Goal: Task Accomplishment & Management: Manage account settings

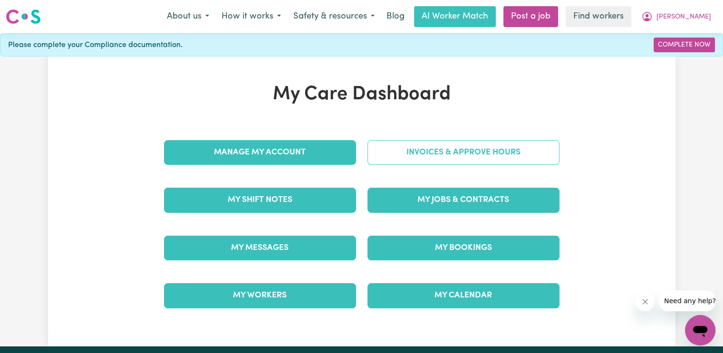
click at [458, 164] on link "Invoices & Approve Hours" at bounding box center [464, 152] width 192 height 25
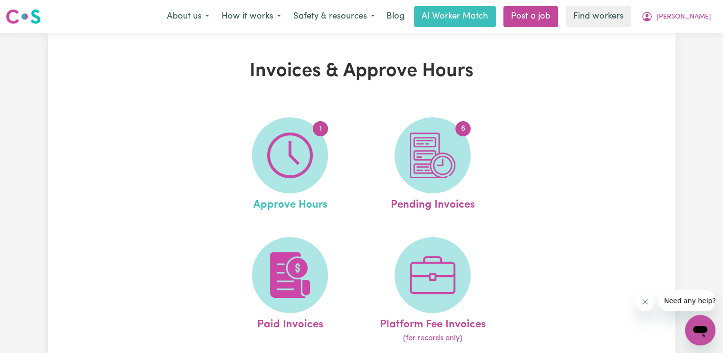
click at [341, 143] on link "1 Approve Hours" at bounding box center [290, 165] width 137 height 96
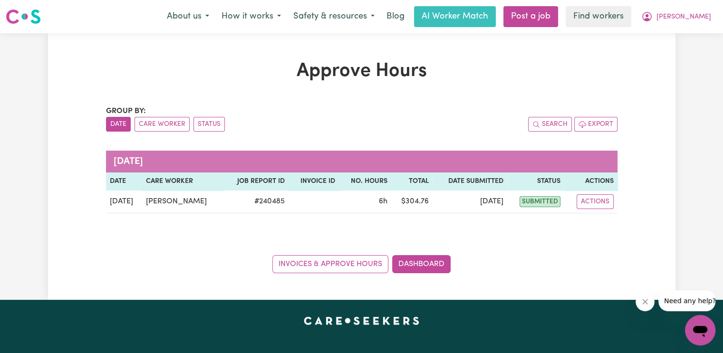
click at [321, 152] on caption "[DATE]" at bounding box center [362, 162] width 512 height 22
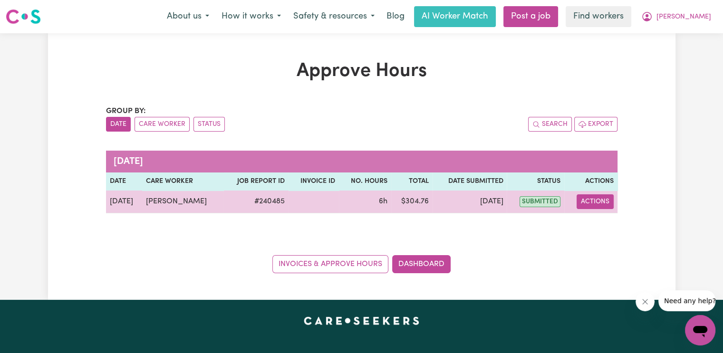
click at [592, 204] on button "Actions" at bounding box center [595, 201] width 37 height 15
click at [603, 223] on link "View Job Report" at bounding box center [618, 223] width 81 height 19
select select "pm"
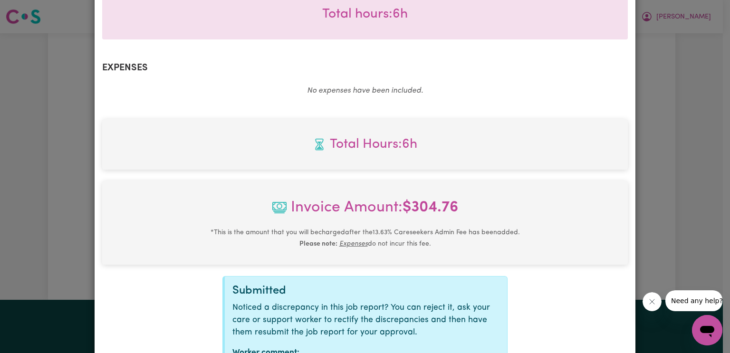
scroll to position [379, 0]
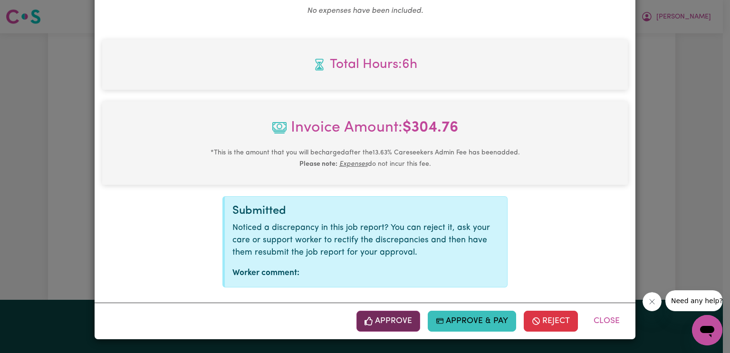
click at [411, 321] on button "Approve" at bounding box center [389, 321] width 64 height 21
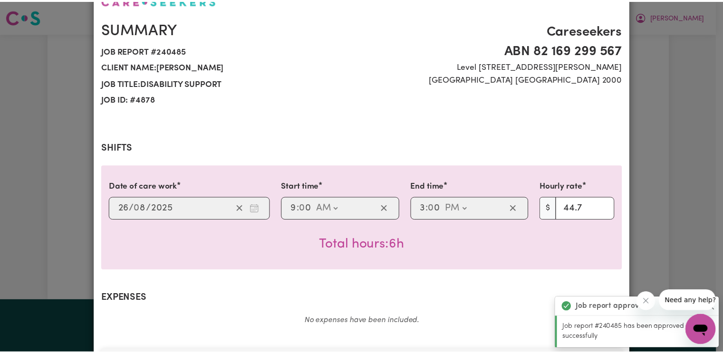
scroll to position [0, 0]
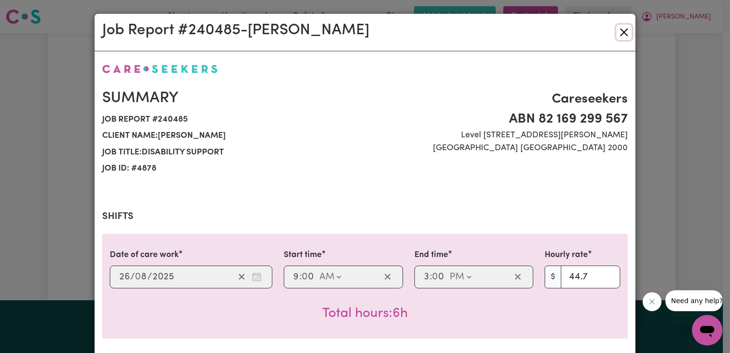
click at [618, 38] on button "Close" at bounding box center [624, 32] width 15 height 15
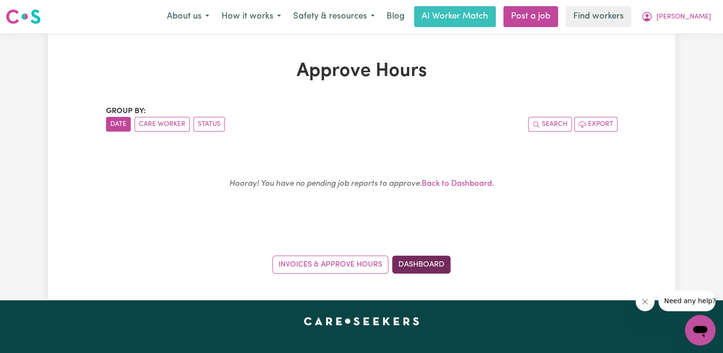
click at [439, 266] on link "Dashboard" at bounding box center [421, 265] width 58 height 18
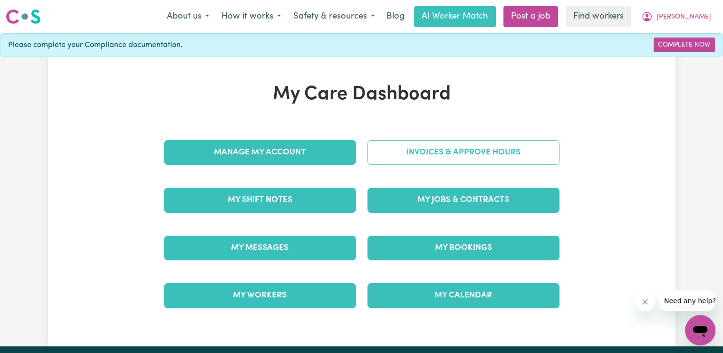
click at [424, 156] on link "Invoices & Approve Hours" at bounding box center [464, 152] width 192 height 25
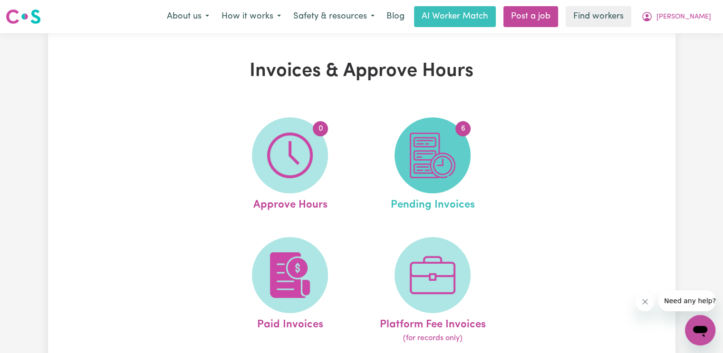
click at [439, 173] on img at bounding box center [433, 156] width 46 height 46
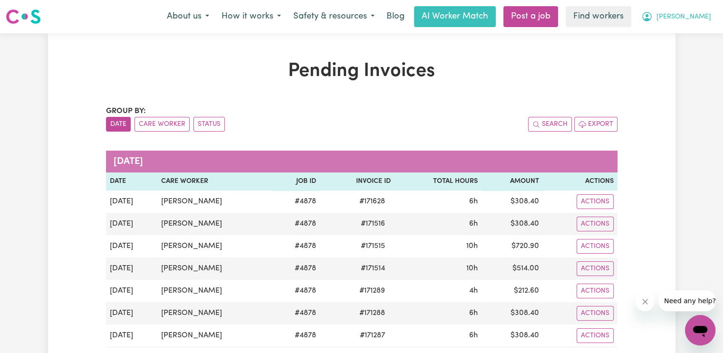
click at [697, 17] on span "[PERSON_NAME]" at bounding box center [684, 17] width 55 height 10
click at [685, 52] on link "Logout" at bounding box center [679, 55] width 75 height 18
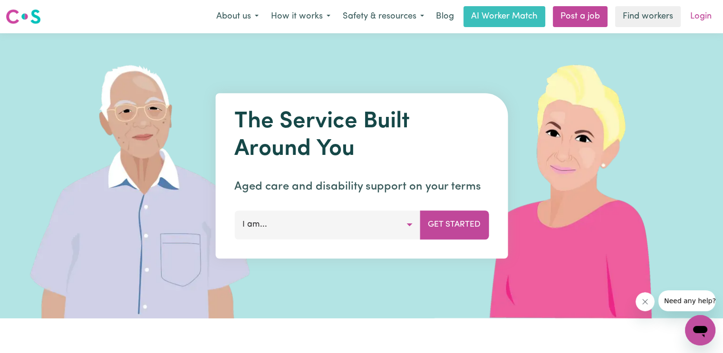
click at [703, 23] on link "Login" at bounding box center [701, 16] width 33 height 21
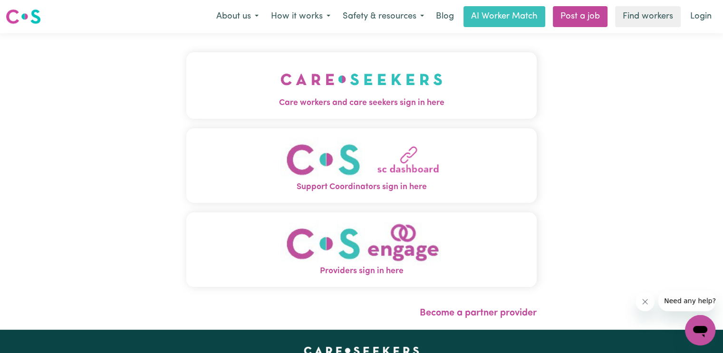
click at [281, 83] on img "Care workers and care seekers sign in here" at bounding box center [362, 79] width 162 height 35
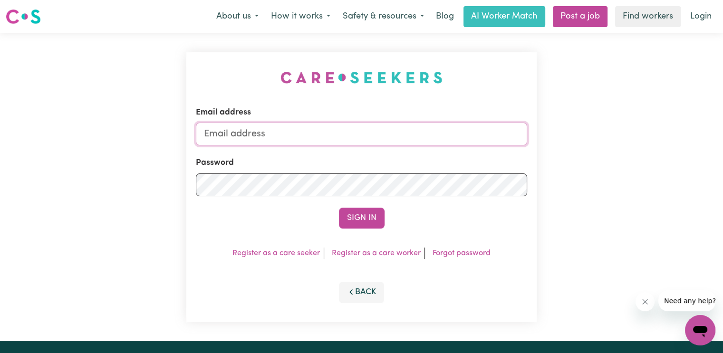
click at [270, 133] on input "Email address" at bounding box center [361, 134] width 331 height 23
drag, startPoint x: 252, startPoint y: 138, endPoint x: 595, endPoint y: 96, distance: 345.9
click at [578, 115] on div "Email address [EMAIL_ADDRESS][DOMAIN_NAME] Password Sign In Register as a care …" at bounding box center [361, 187] width 723 height 308
type input "[EMAIL_ADDRESS][DOMAIN_NAME]"
click at [339, 208] on button "Sign In" at bounding box center [362, 218] width 46 height 21
